Goal: Information Seeking & Learning: Understand process/instructions

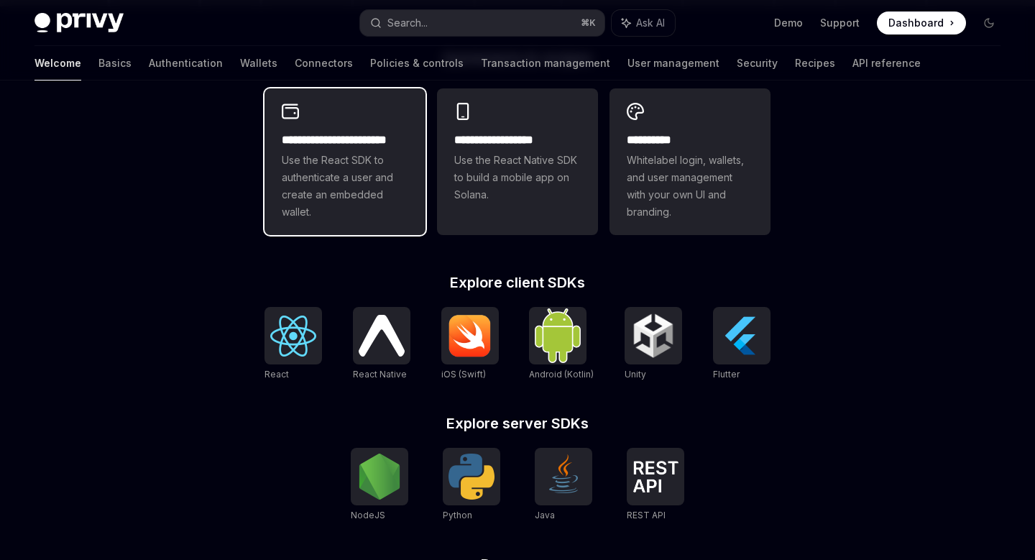
scroll to position [400, 0]
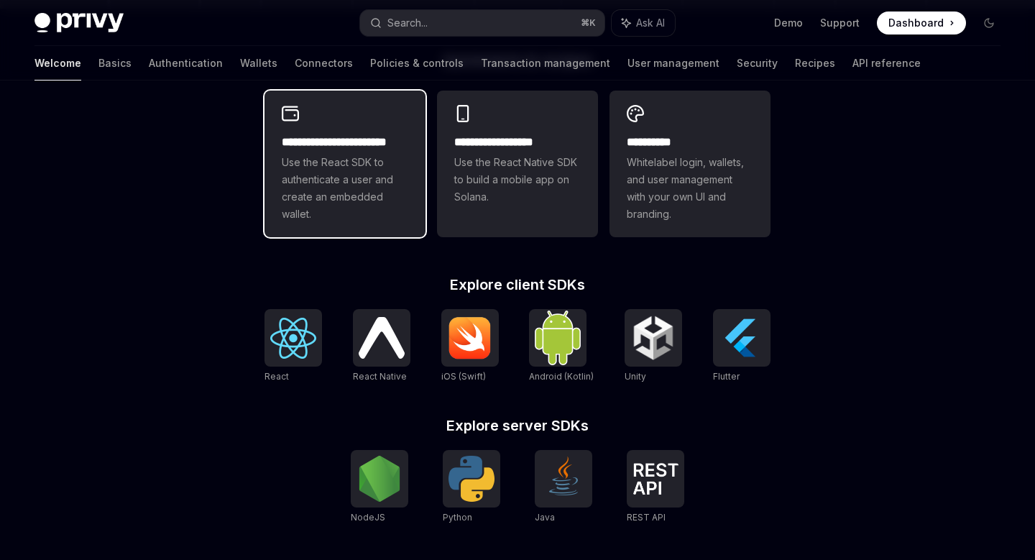
click at [335, 182] on span "Use the React SDK to authenticate a user and create an embedded wallet." at bounding box center [345, 188] width 127 height 69
type textarea "*"
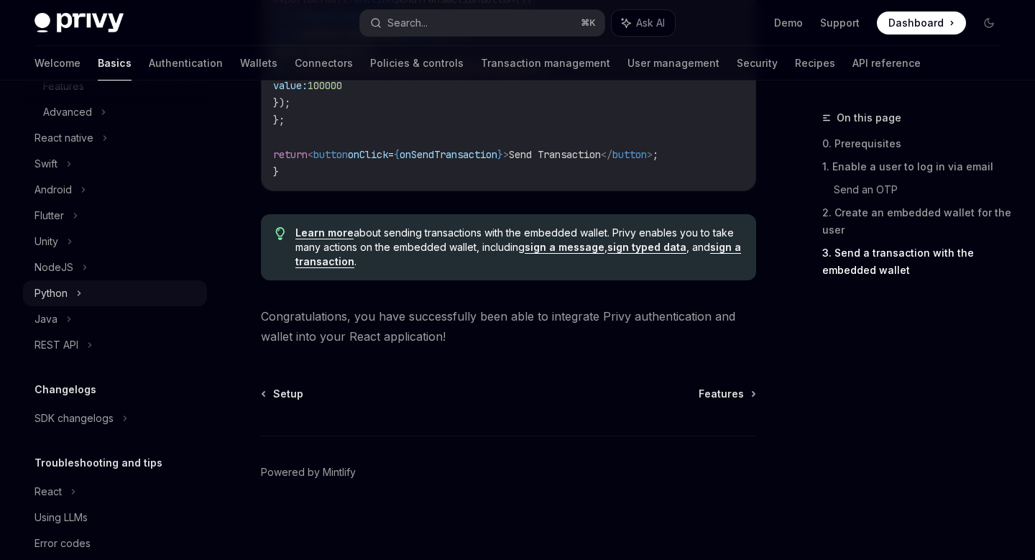
scroll to position [334, 0]
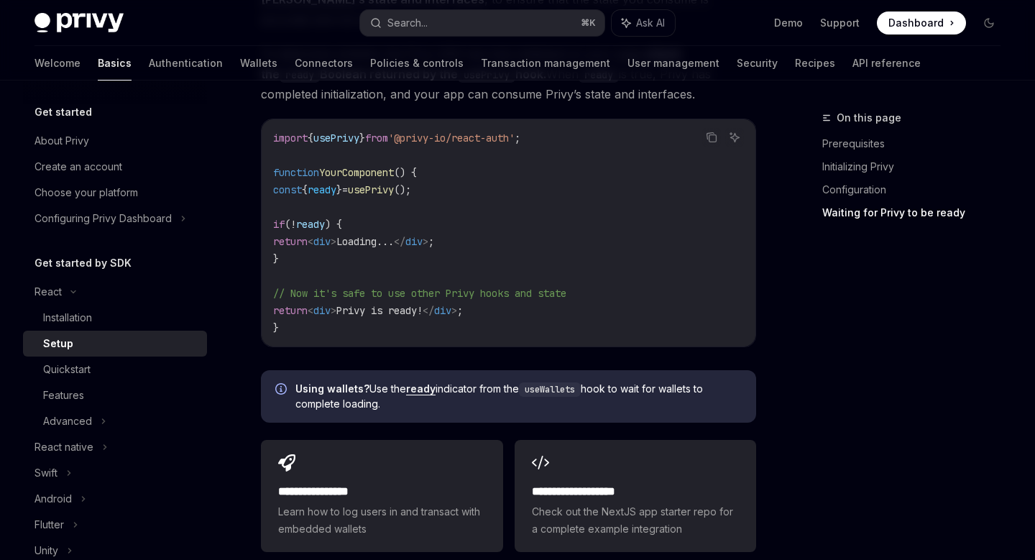
scroll to position [1626, 0]
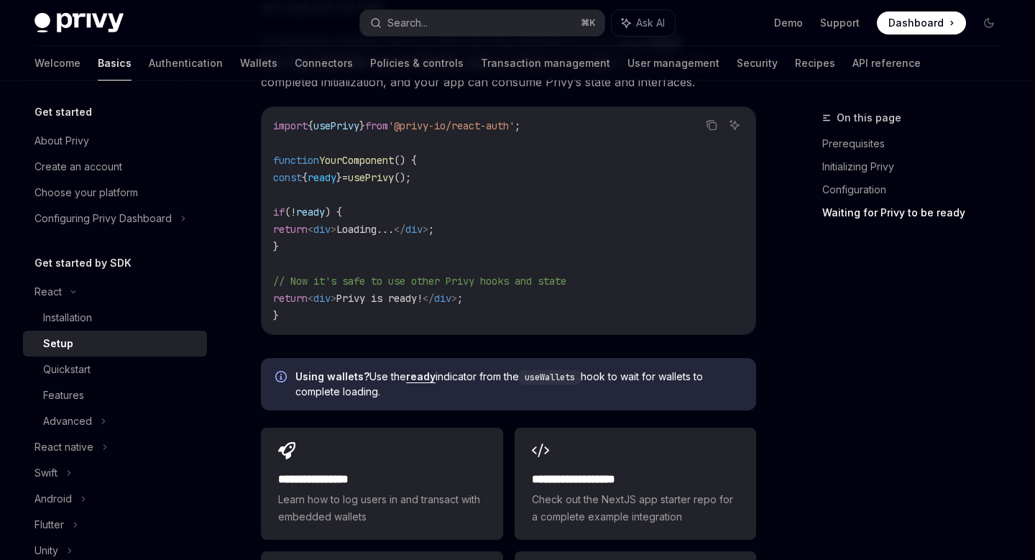
drag, startPoint x: 281, startPoint y: 185, endPoint x: 391, endPoint y: 249, distance: 127.6
click at [391, 249] on code "import { usePrivy } from '@privy-io/react-auth' ; function YourComponent () { c…" at bounding box center [508, 220] width 471 height 207
drag, startPoint x: 283, startPoint y: 186, endPoint x: 541, endPoint y: 192, distance: 258.9
click at [541, 192] on code "import { usePrivy } from '@privy-io/react-auth' ; function YourComponent () { c…" at bounding box center [508, 220] width 471 height 207
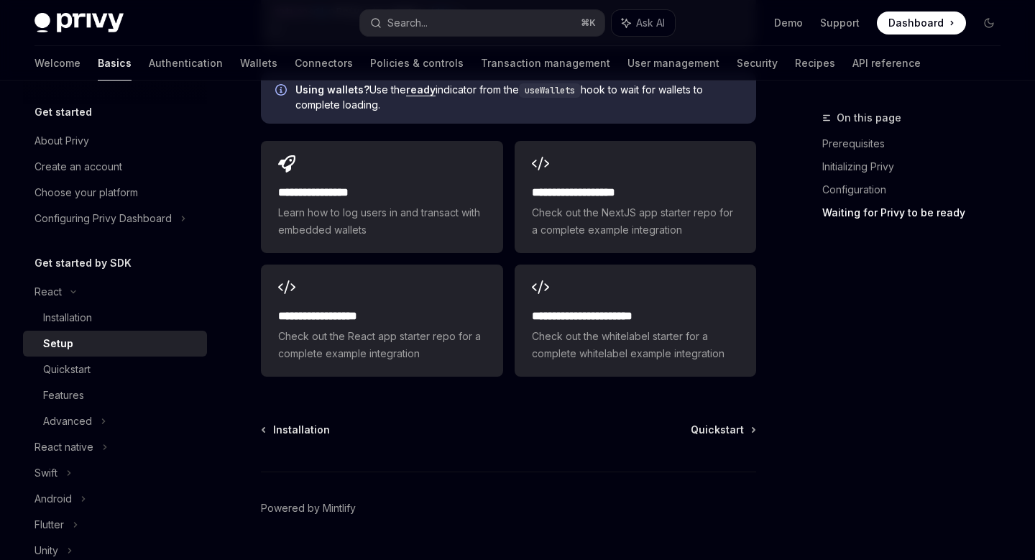
scroll to position [1954, 0]
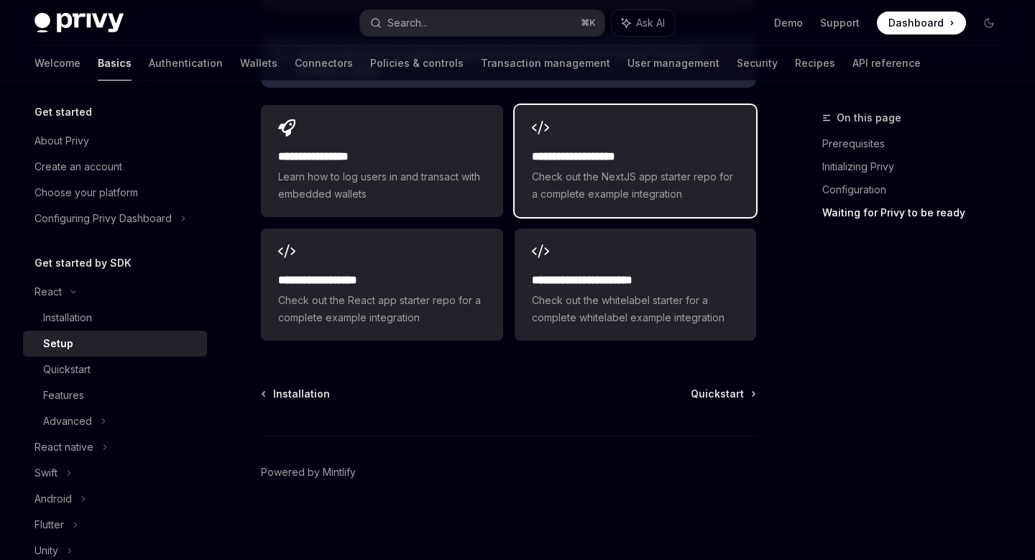
click at [592, 167] on div "**********" at bounding box center [635, 175] width 207 height 55
